Goal: Task Accomplishment & Management: Use online tool/utility

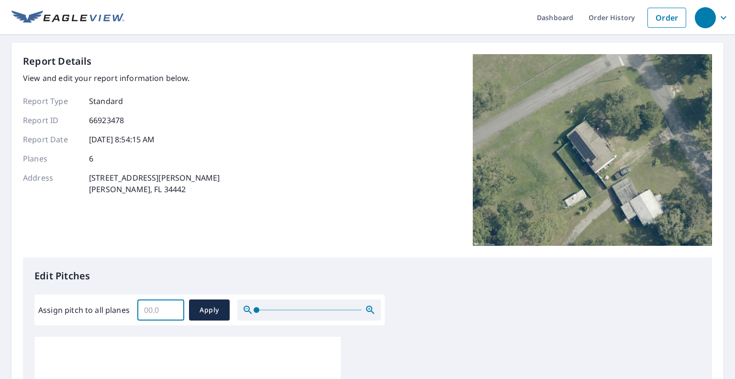
click at [154, 311] on input "Assign pitch to all planes" at bounding box center [160, 309] width 47 height 27
type input "4"
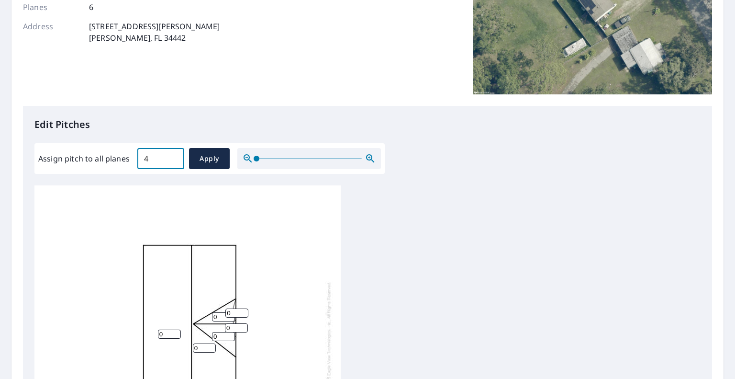
scroll to position [144, 0]
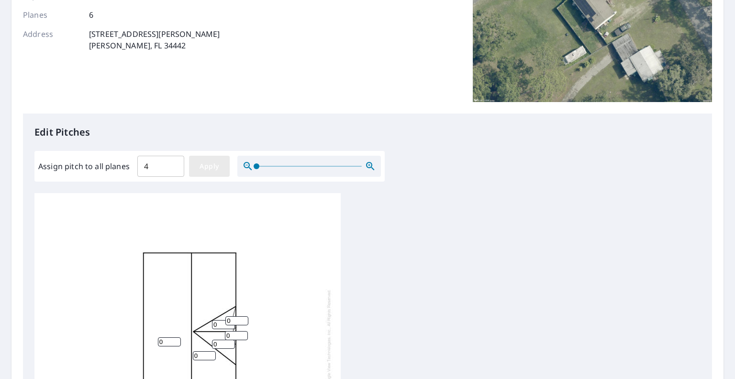
click at [205, 166] on span "Apply" at bounding box center [209, 166] width 25 height 12
type input "4"
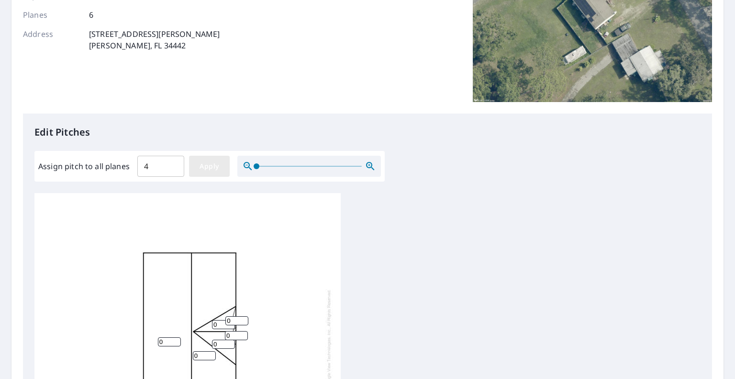
type input "4"
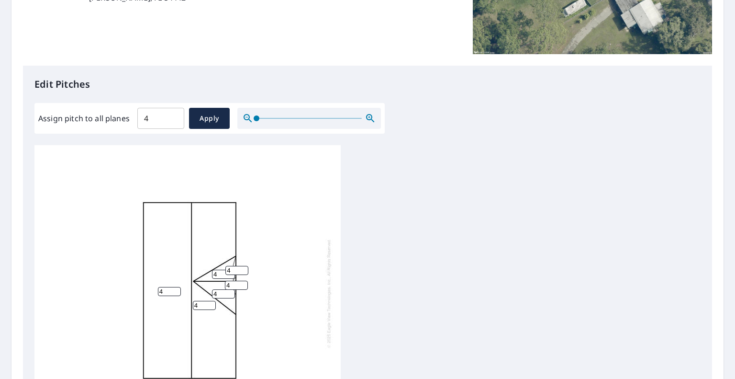
scroll to position [335, 0]
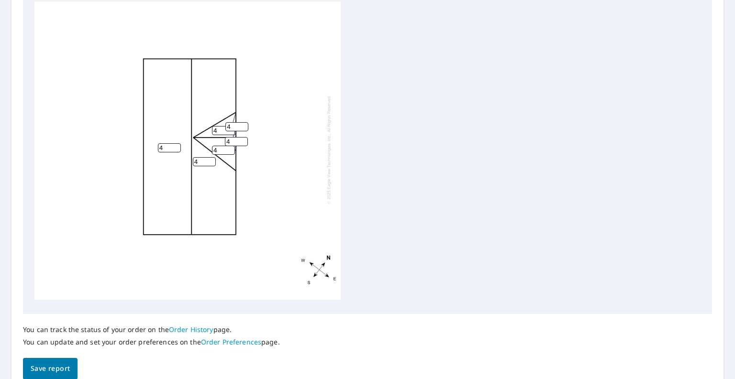
click at [53, 366] on span "Save report" at bounding box center [50, 368] width 39 height 12
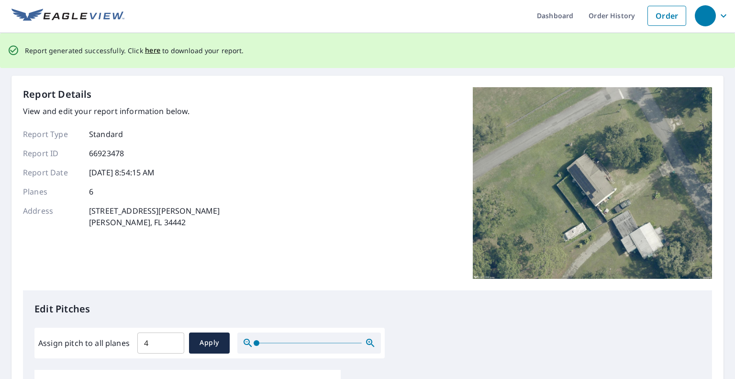
scroll to position [0, 0]
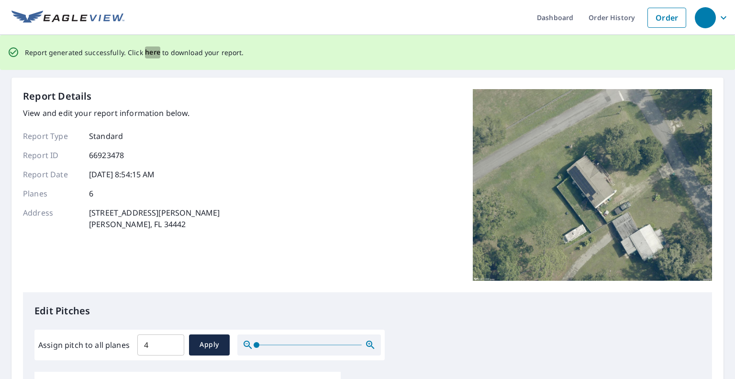
click at [153, 49] on span "here" at bounding box center [153, 52] width 16 height 12
